Goal: Task Accomplishment & Management: Use online tool/utility

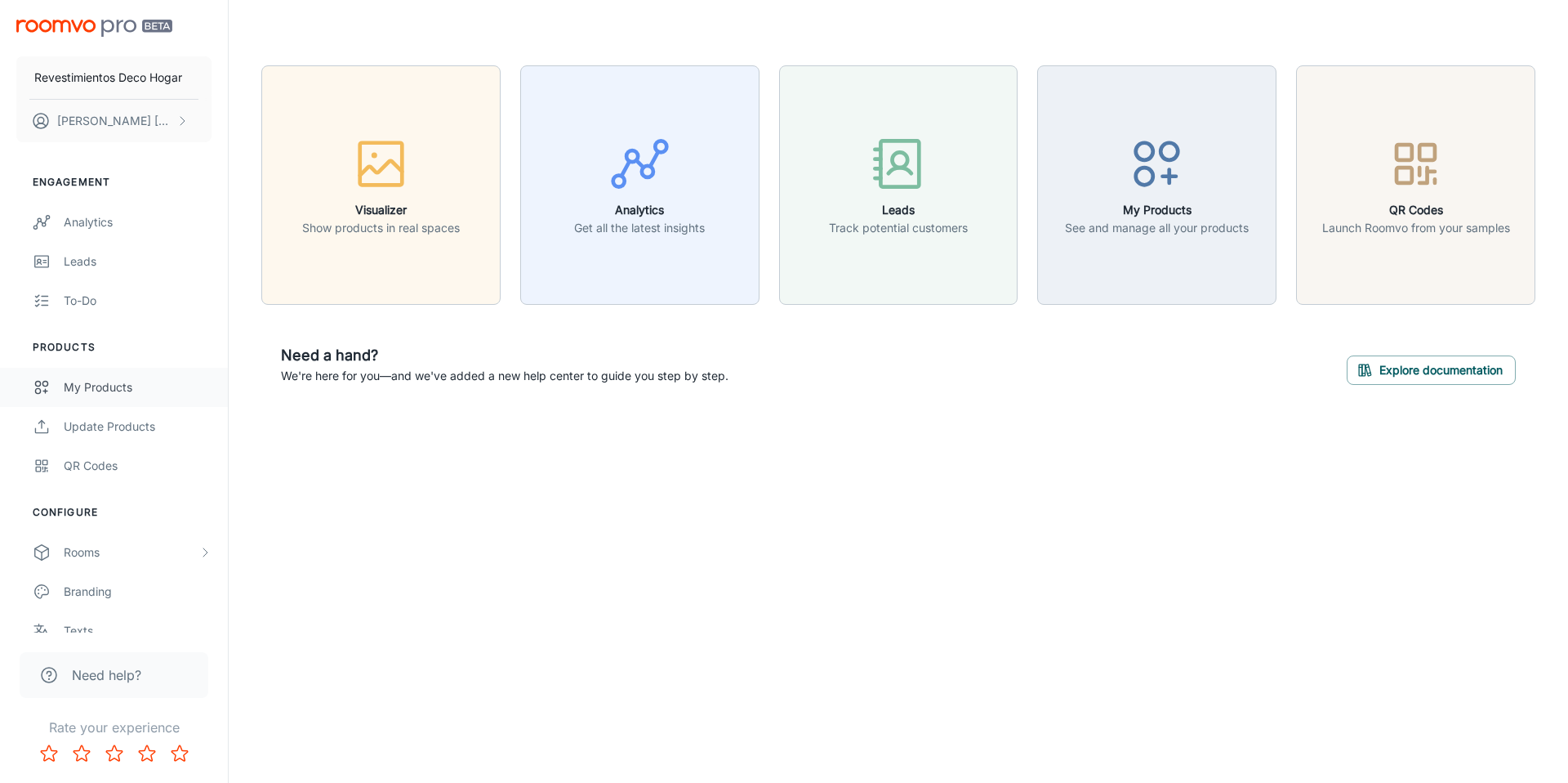
click at [133, 385] on div "My Products" at bounding box center [137, 387] width 147 height 18
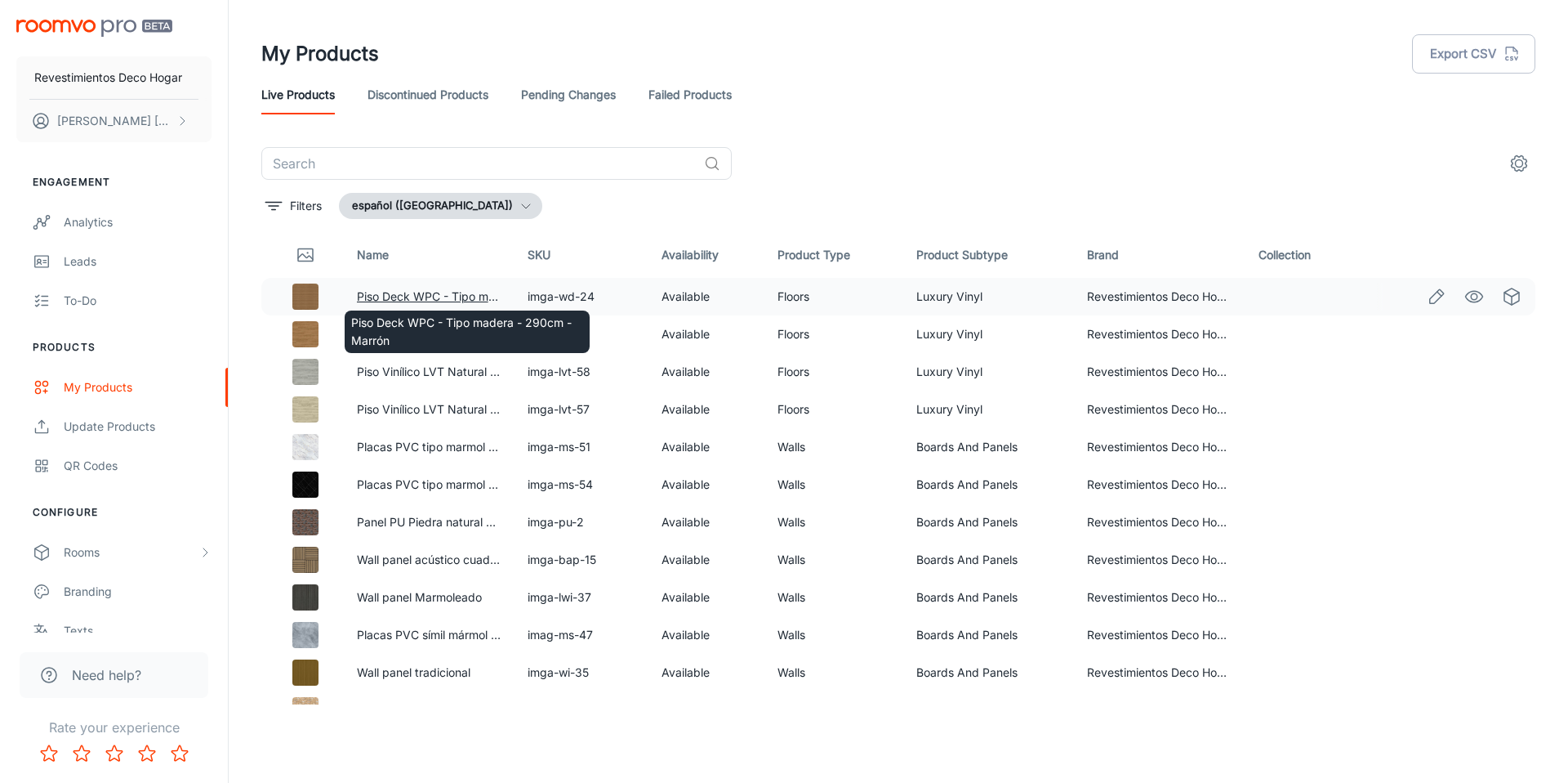
click at [425, 296] on link "Piso Deck WPC - Tipo madera - 290cm - Marrón" at bounding box center [488, 296] width 262 height 13
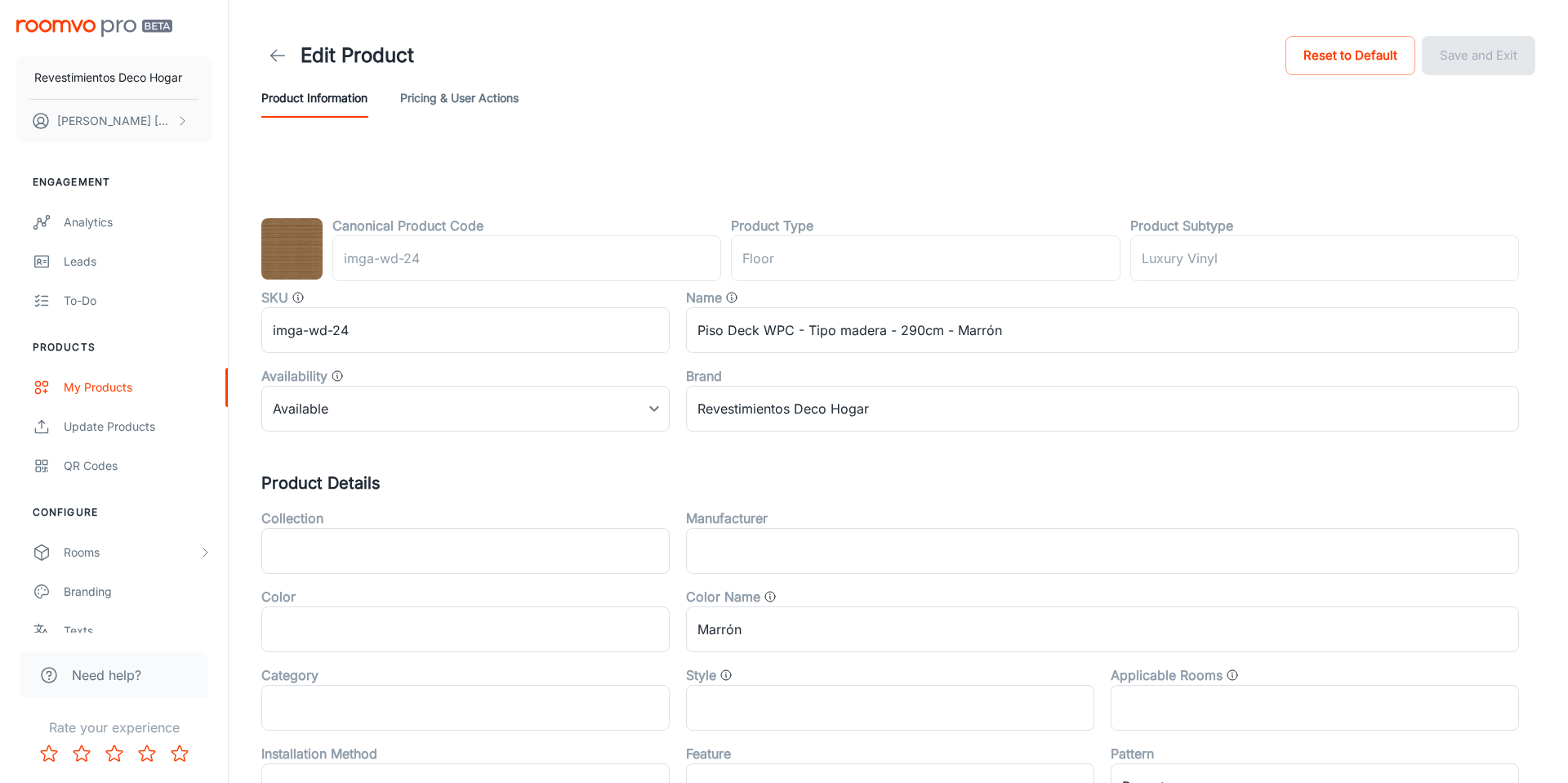
type input "suelo"
type input "Vinilo de lujo"
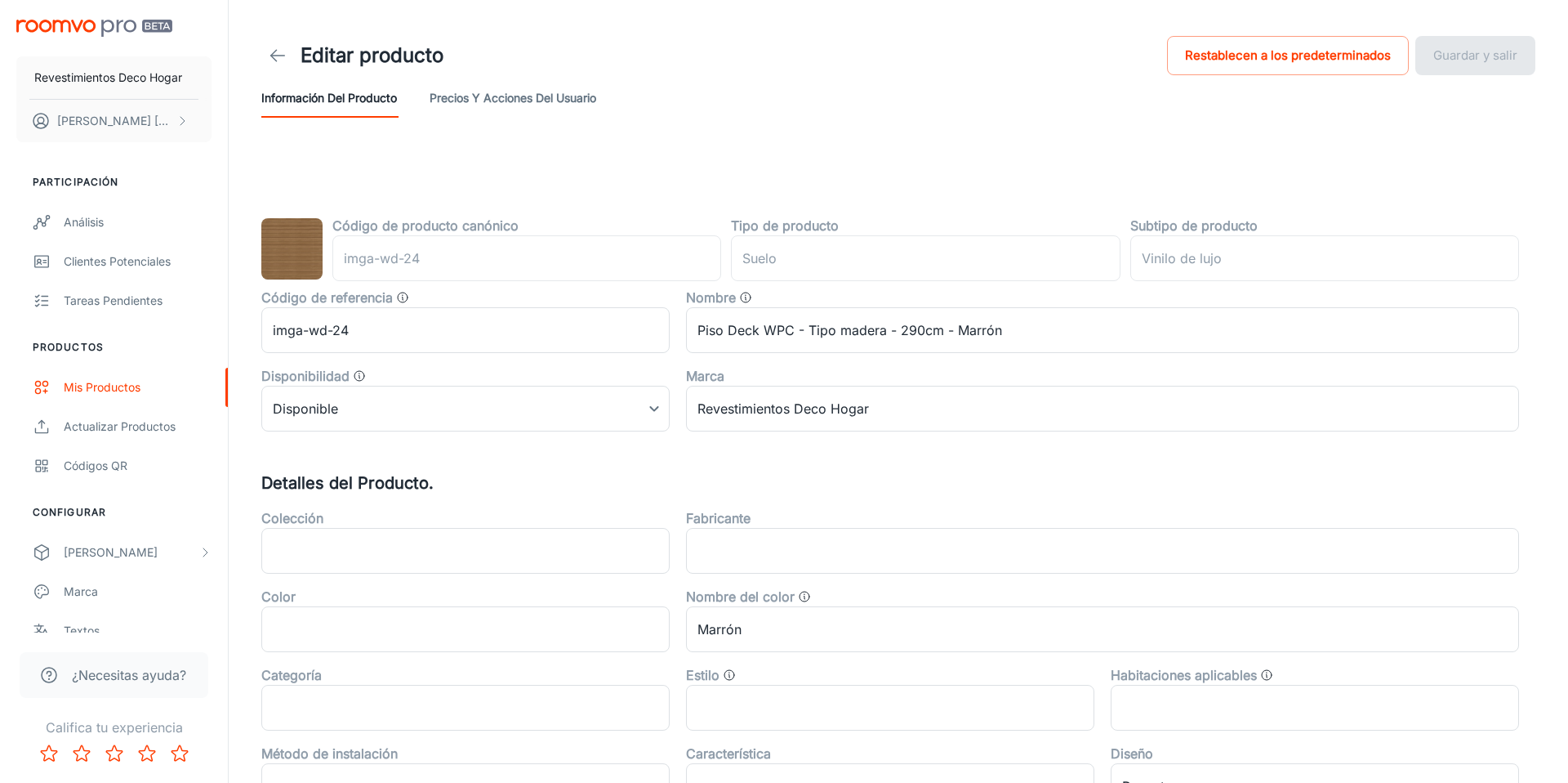
click at [292, 253] on img at bounding box center [292, 249] width 62 height 62
click at [296, 244] on img at bounding box center [292, 249] width 62 height 62
click at [481, 89] on button "Precios y acciones del usuario" at bounding box center [513, 98] width 167 height 40
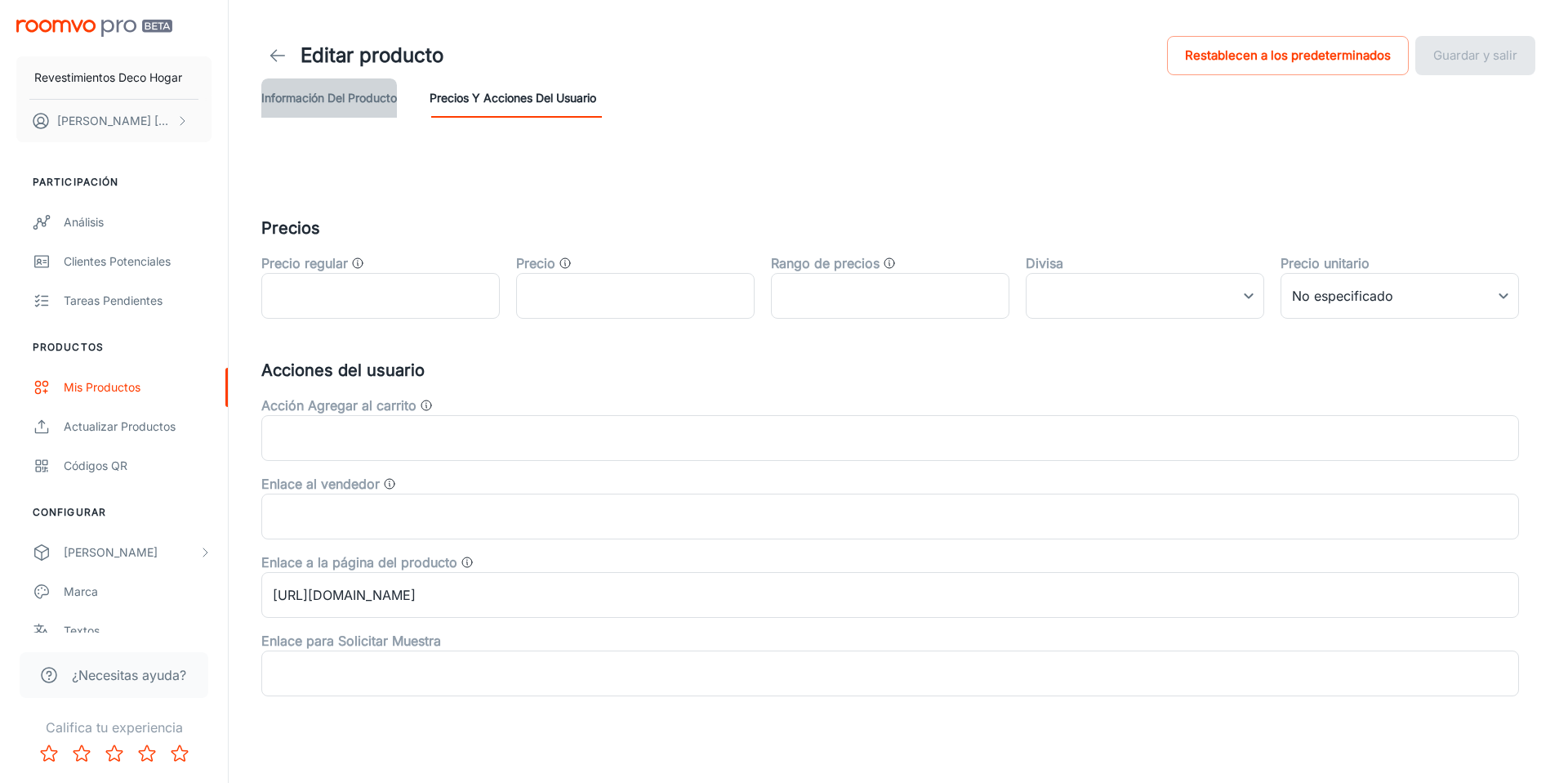
click at [337, 91] on button "Información del producto" at bounding box center [329, 98] width 136 height 40
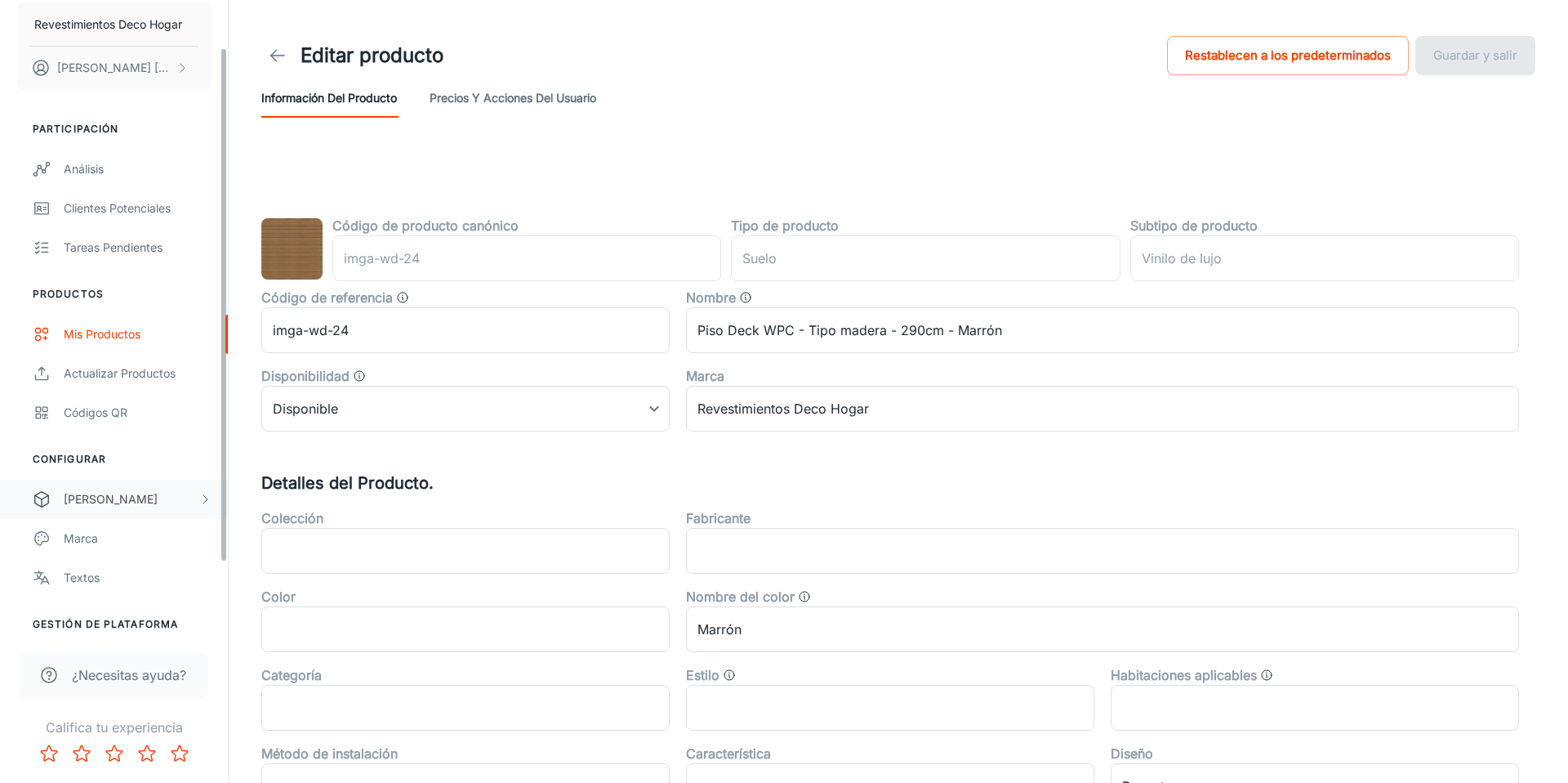
scroll to position [58, 0]
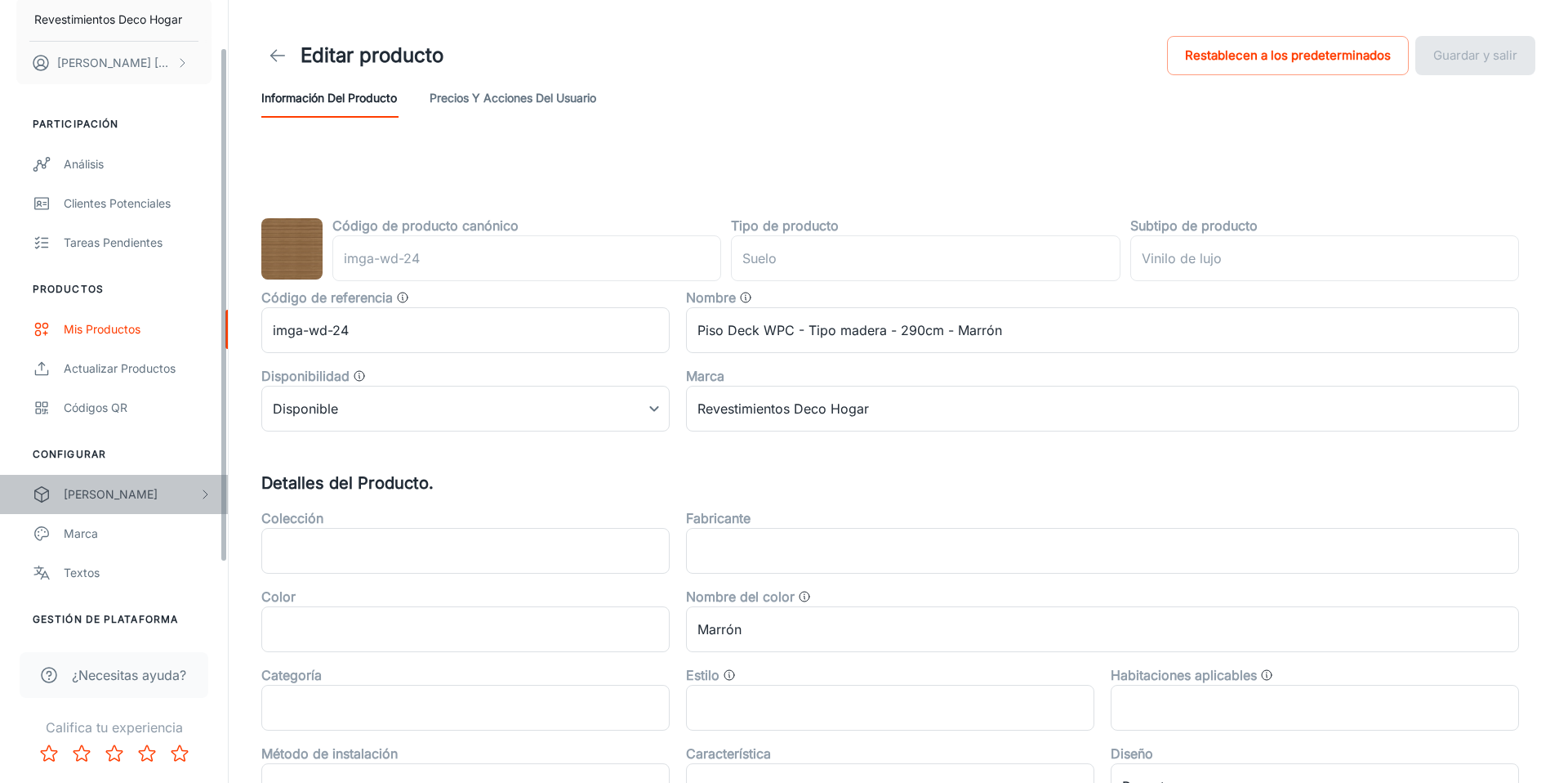
click at [152, 488] on div "[PERSON_NAME]" at bounding box center [131, 494] width 135 height 18
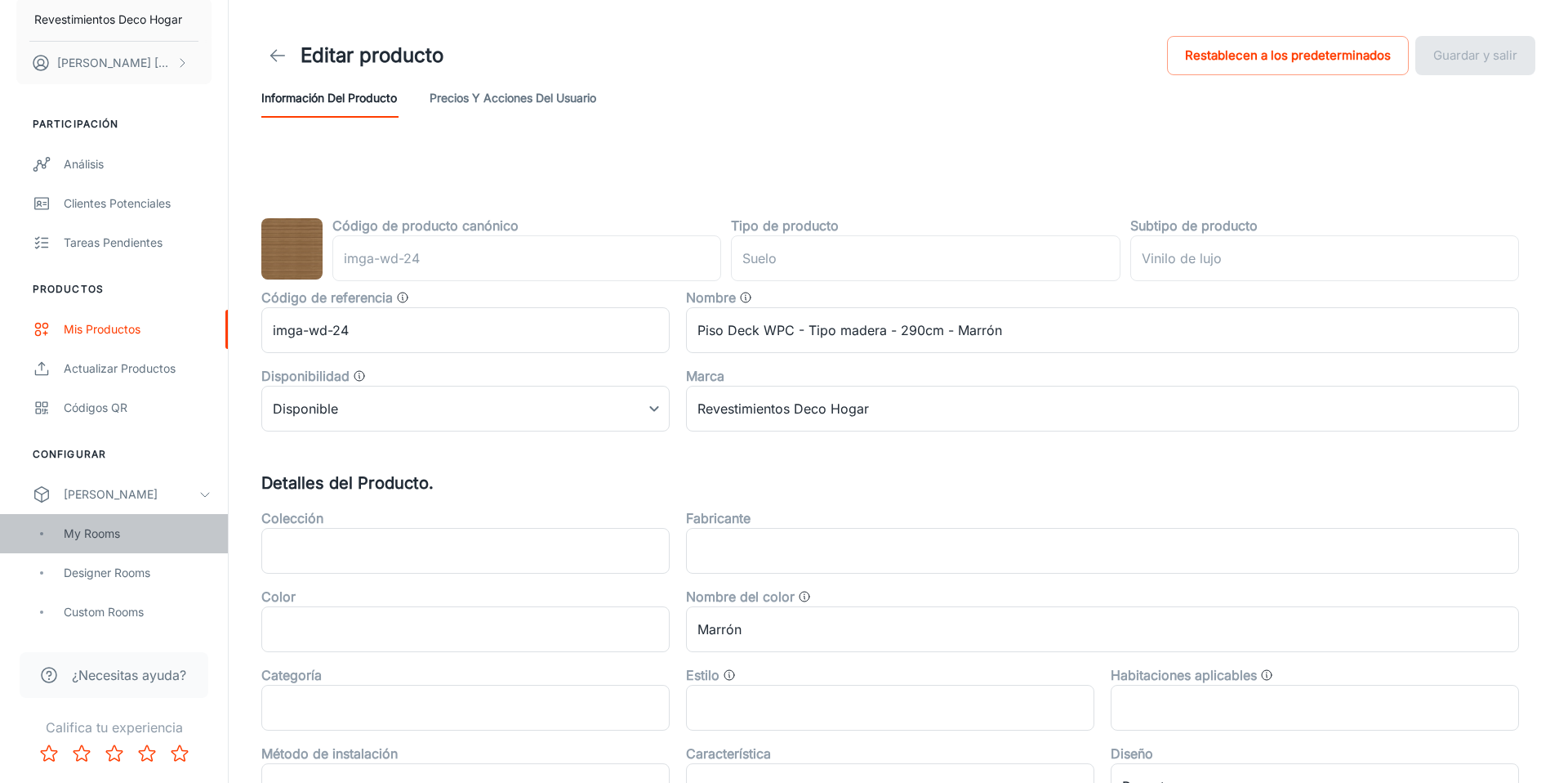
click at [140, 531] on div "My Rooms" at bounding box center [137, 533] width 147 height 18
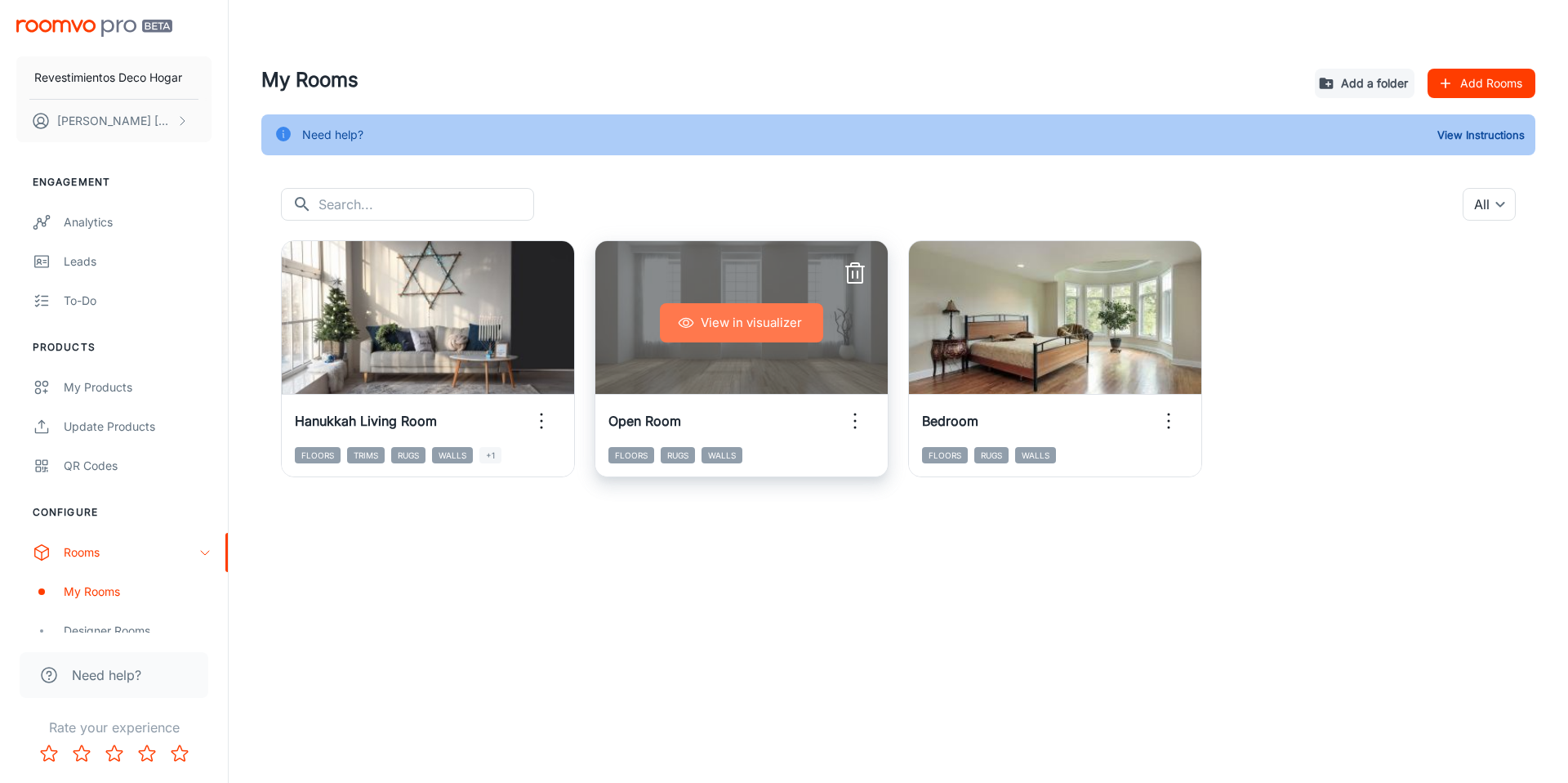
click at [720, 319] on button "View in visualizer" at bounding box center [741, 323] width 163 height 40
